Goal: Information Seeking & Learning: Learn about a topic

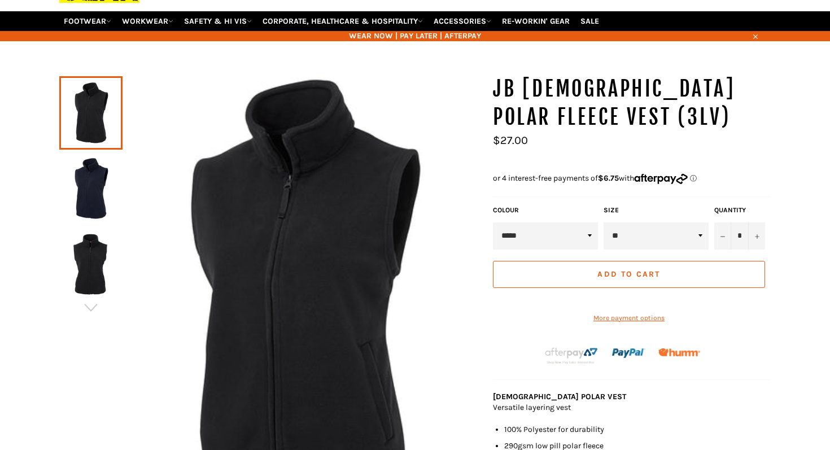
scroll to position [117, 0]
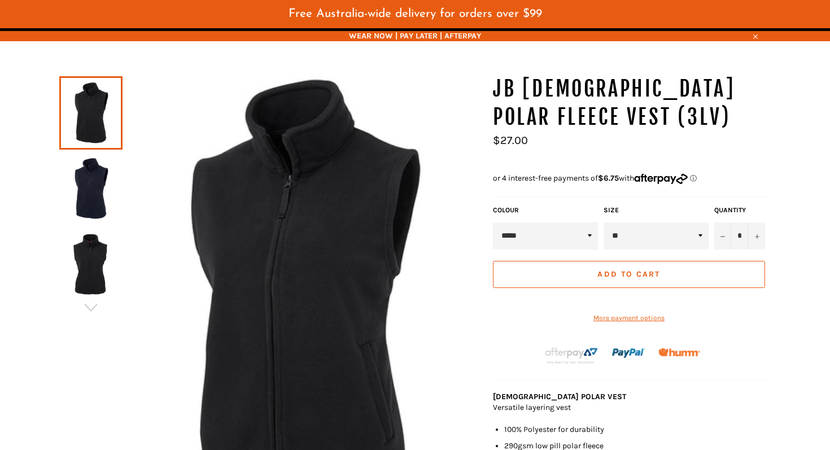
click at [74, 169] on img at bounding box center [91, 189] width 52 height 62
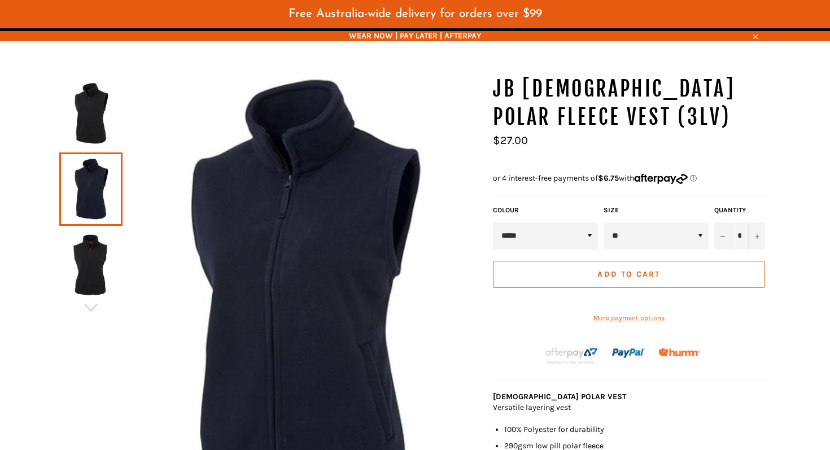
click at [107, 277] on img at bounding box center [91, 265] width 52 height 62
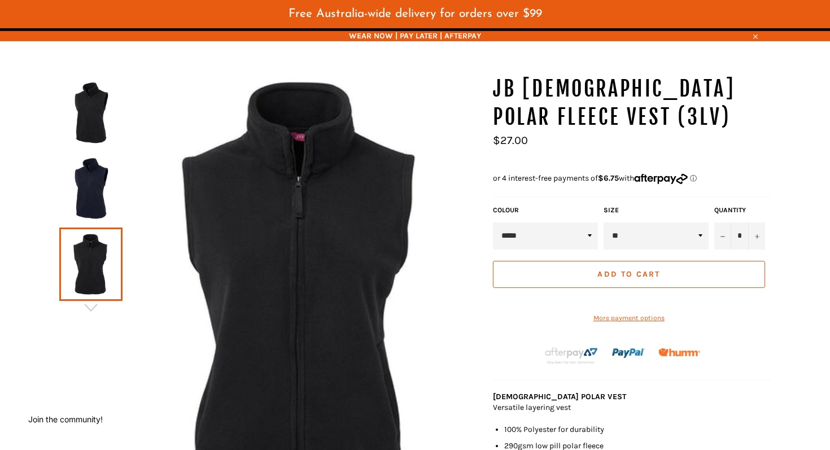
click at [98, 106] on img at bounding box center [91, 113] width 52 height 62
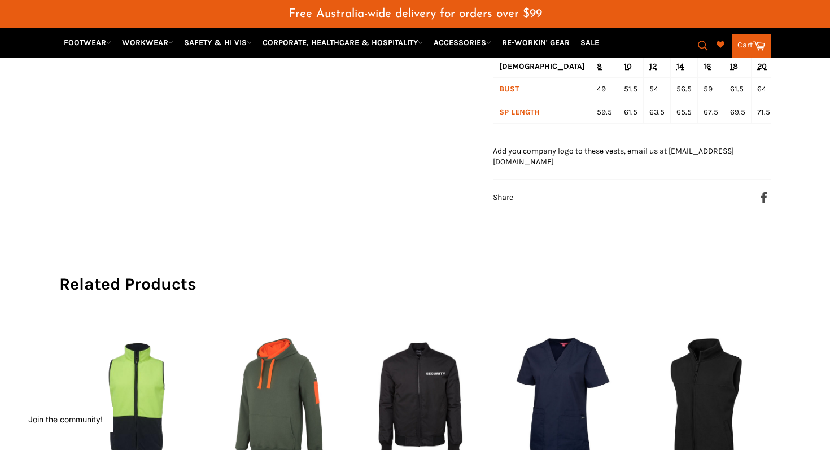
scroll to position [0, 0]
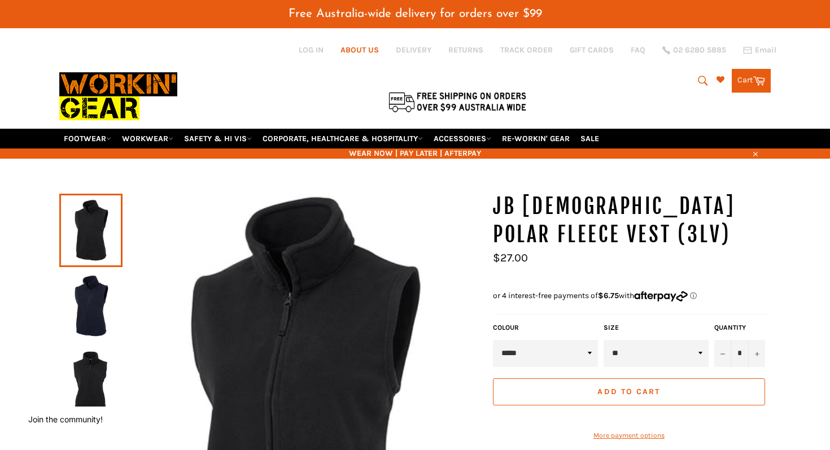
click at [349, 47] on link "ABOUT US" at bounding box center [360, 50] width 38 height 11
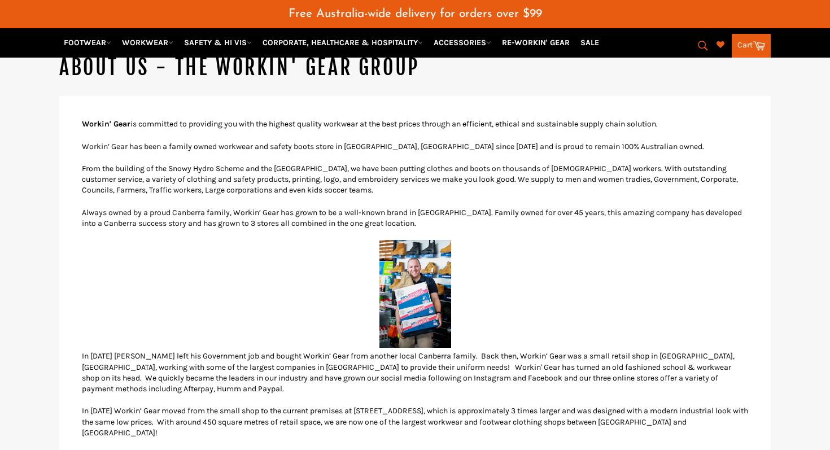
scroll to position [130, 0]
